Goal: Task Accomplishment & Management: Use online tool/utility

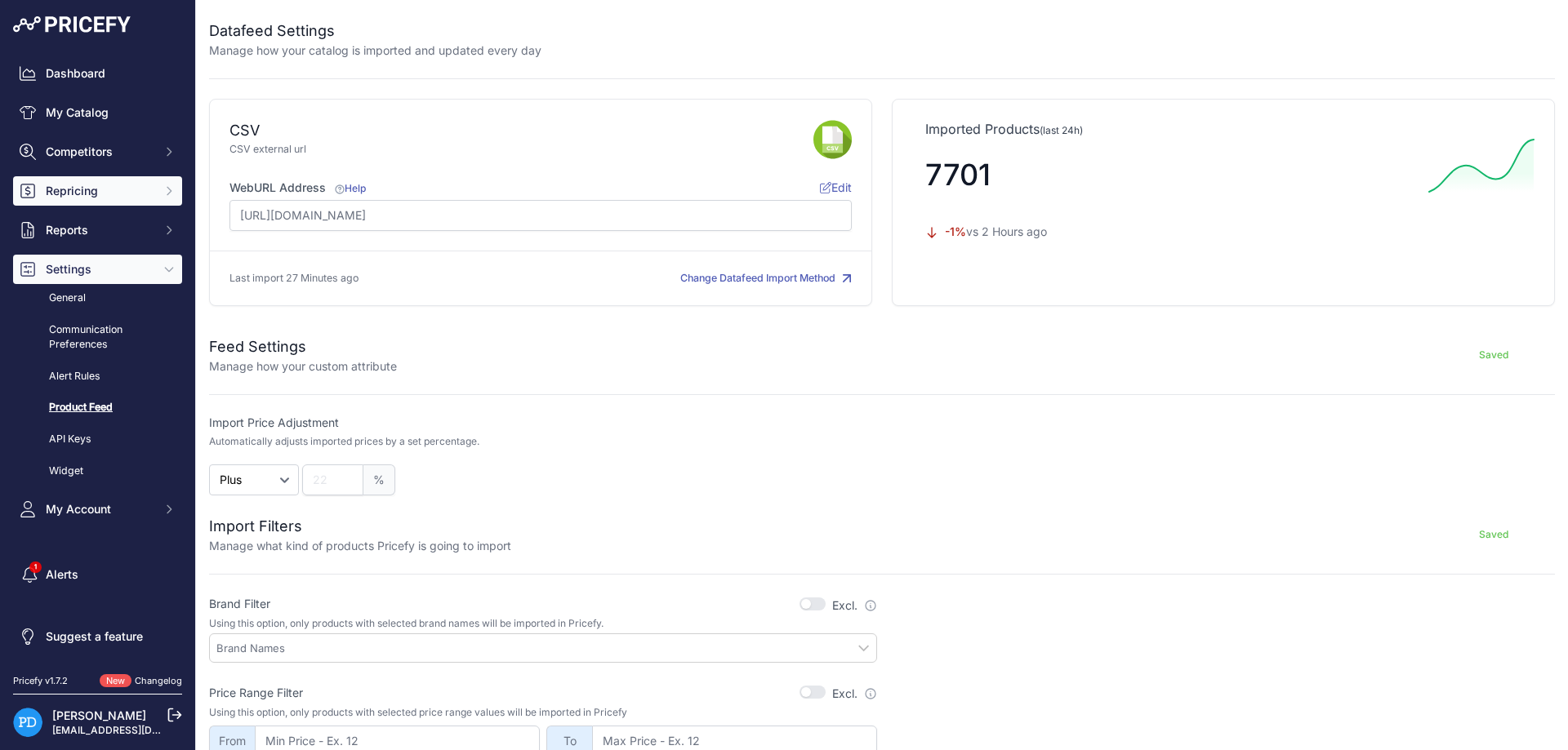
click at [86, 194] on span "Repricing" at bounding box center [98, 191] width 107 height 17
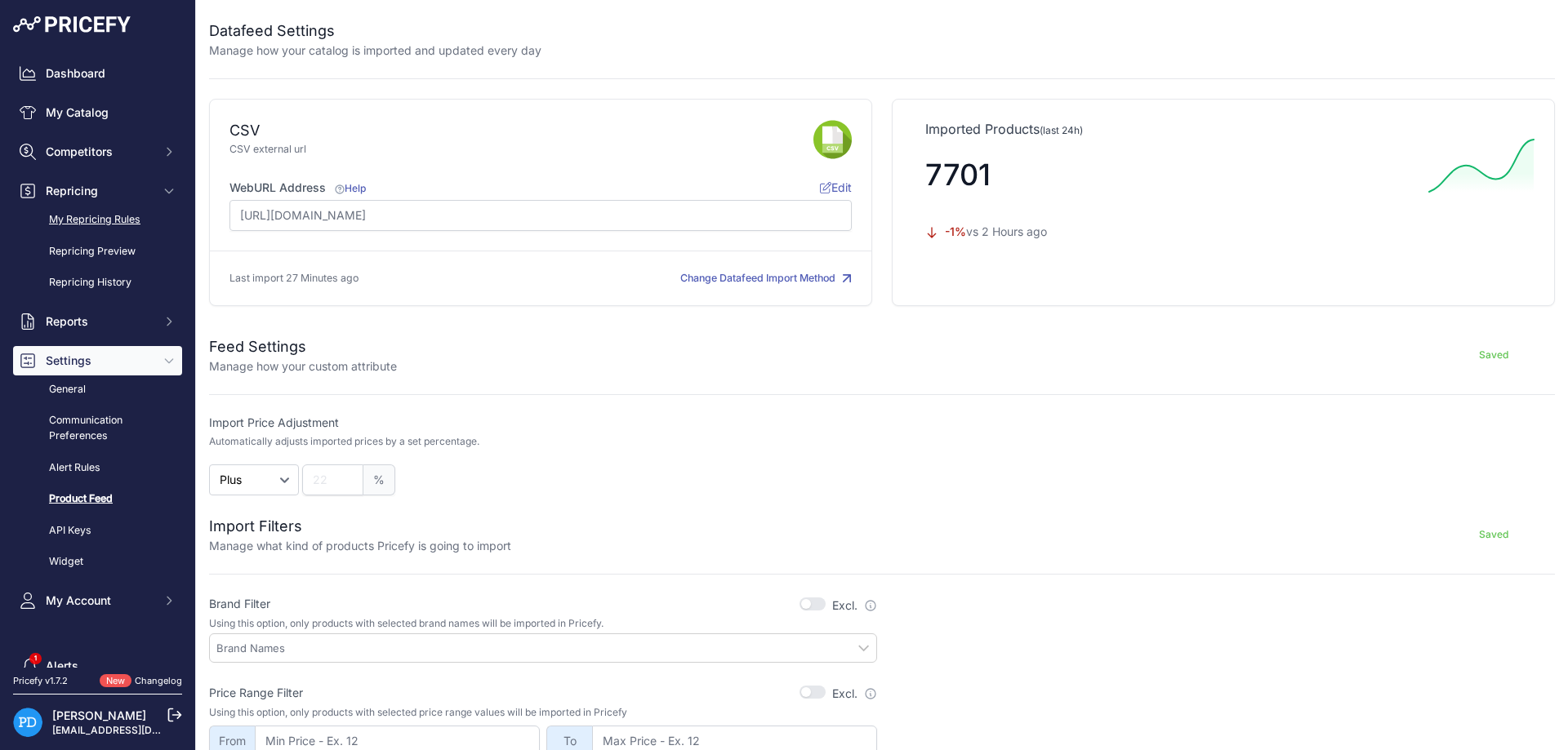
click at [89, 223] on link "My Repricing Rules" at bounding box center [97, 219] width 169 height 29
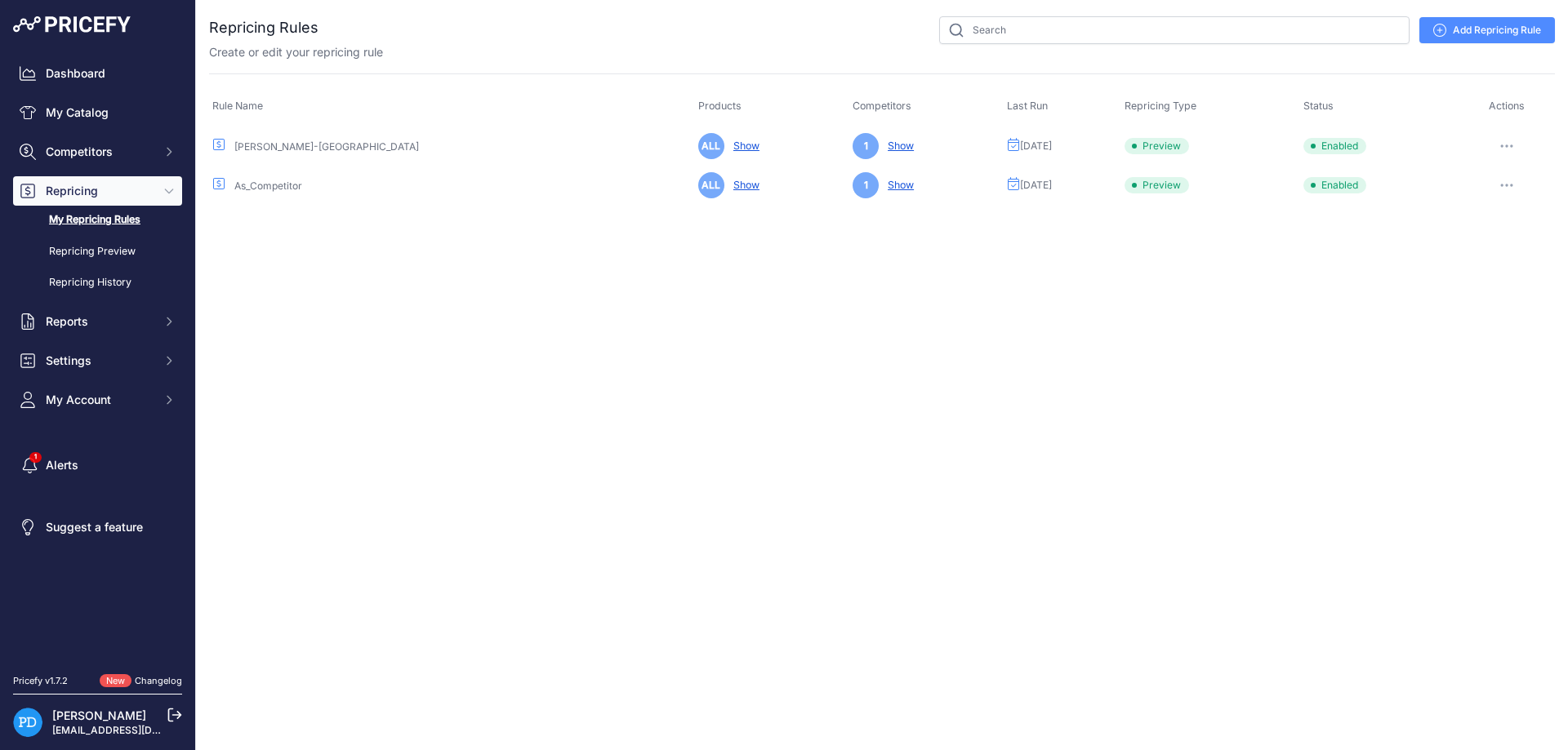
click at [1504, 141] on button "button" at bounding box center [1506, 145] width 32 height 23
click at [1499, 209] on button "Run Preview" at bounding box center [1499, 206] width 105 height 26
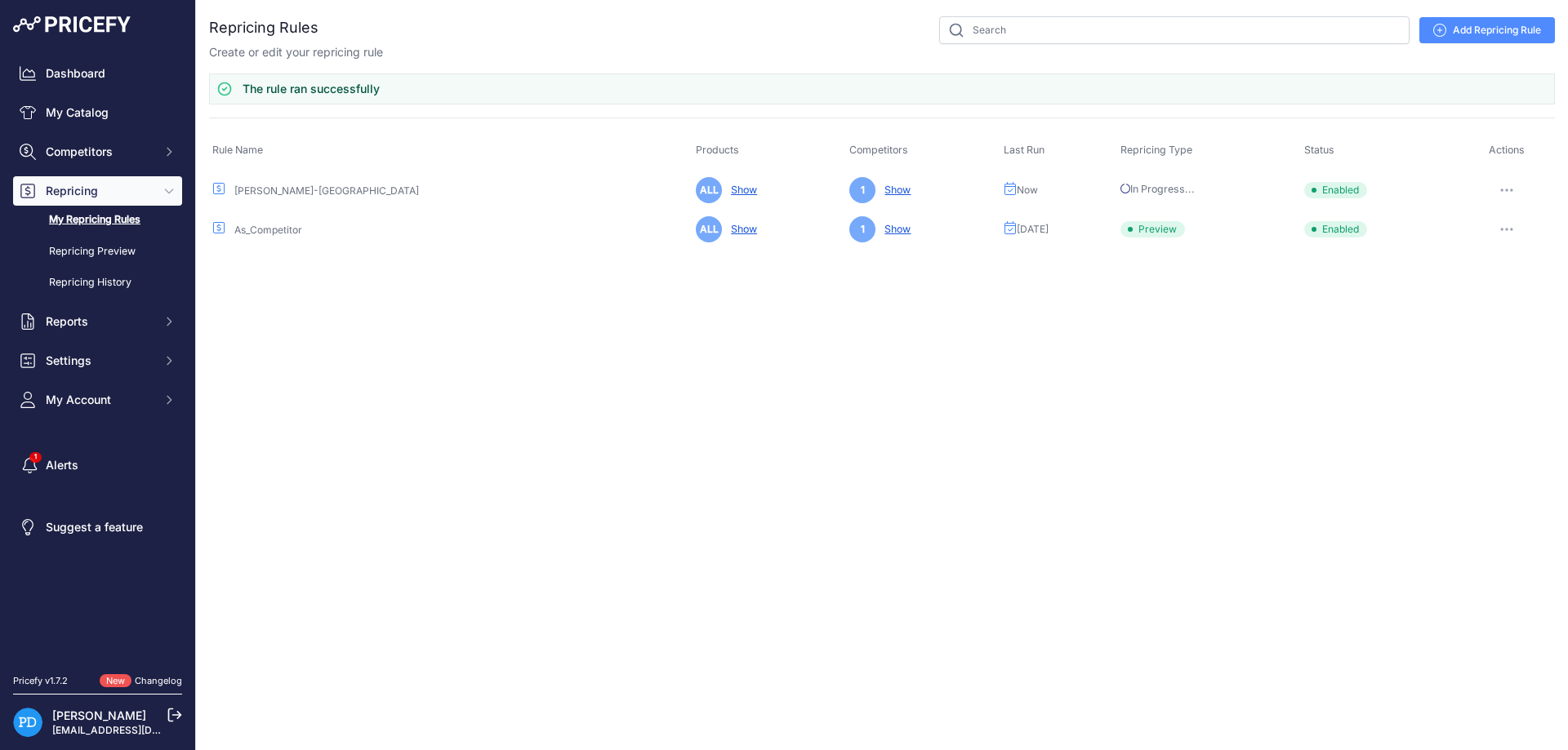
click at [1500, 190] on button "button" at bounding box center [1506, 190] width 32 height 23
click at [1499, 272] on button "Reprice Now" at bounding box center [1499, 277] width 105 height 26
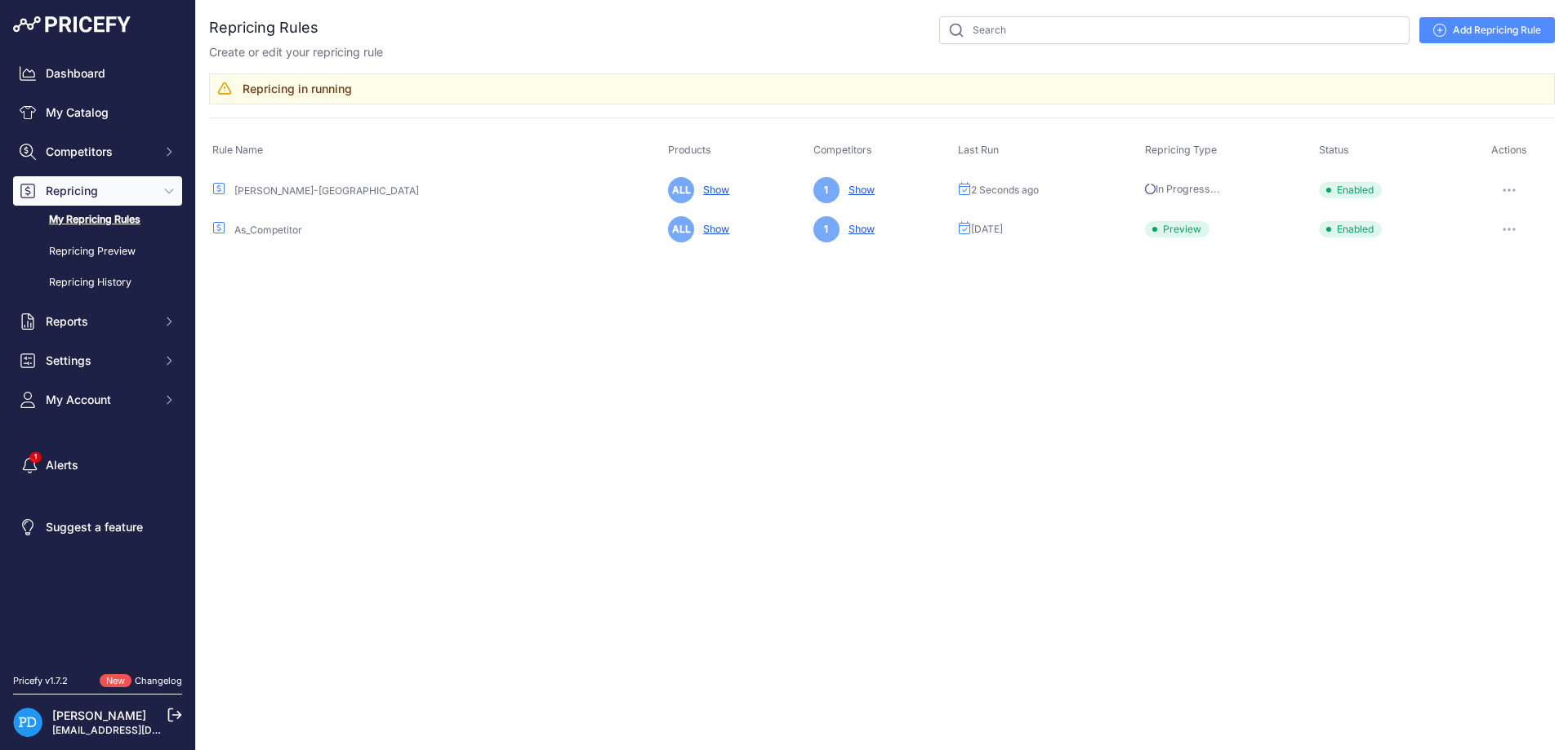
click at [1502, 224] on button "button" at bounding box center [1509, 229] width 32 height 23
click at [1483, 318] on button "Reprice Now" at bounding box center [1499, 316] width 105 height 26
